Goal: Information Seeking & Learning: Learn about a topic

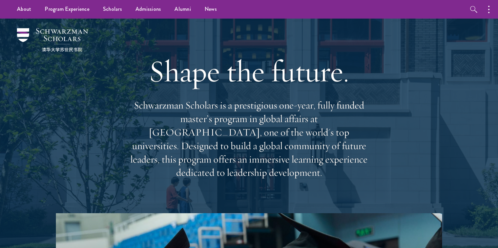
scroll to position [9, 0]
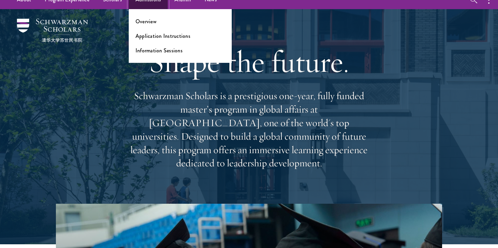
click at [147, 1] on link "Admissions" at bounding box center [148, 0] width 39 height 19
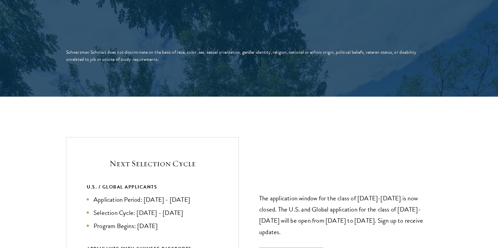
scroll to position [1393, 0]
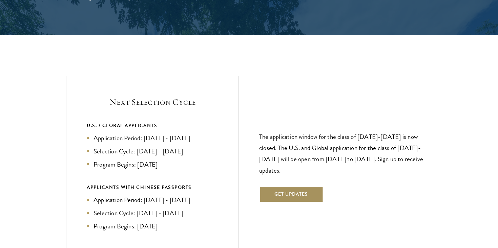
click at [312, 186] on button "Get Updates" at bounding box center [291, 194] width 64 height 16
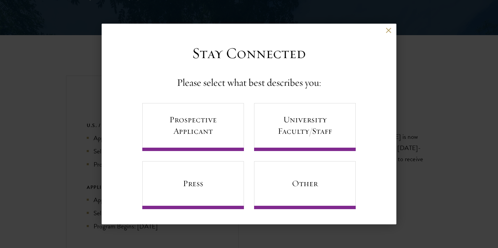
click at [384, 31] on div "Back" at bounding box center [249, 36] width 294 height 16
click at [385, 31] on button at bounding box center [388, 31] width 6 height 6
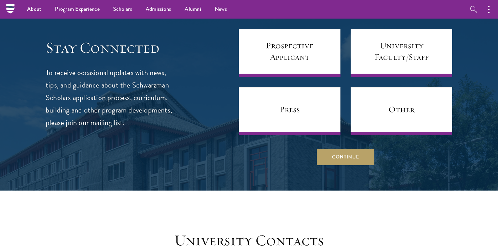
scroll to position [2671, 0]
